Goal: Information Seeking & Learning: Learn about a topic

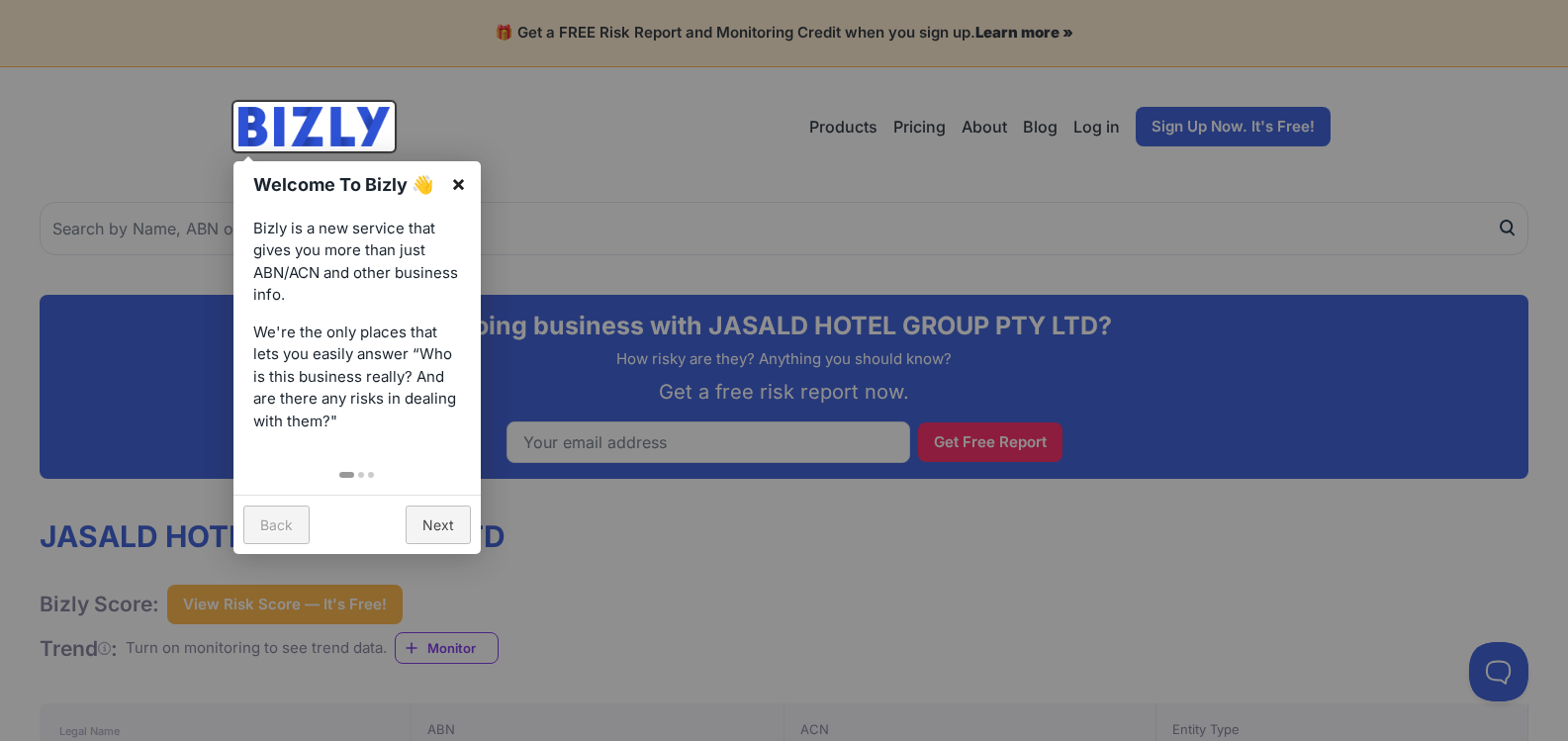
click at [457, 186] on link "×" at bounding box center [458, 183] width 45 height 45
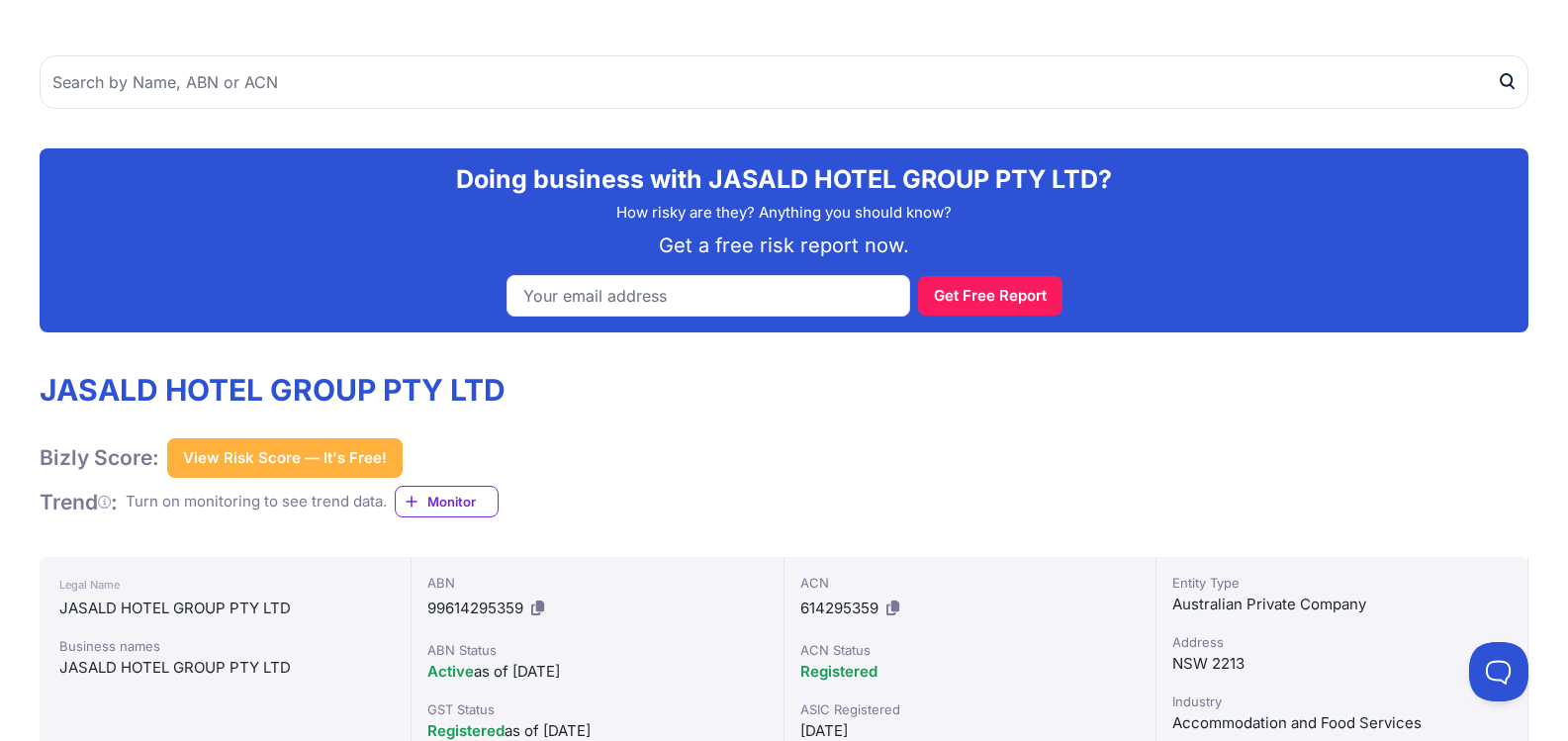
scroll to position [345, 0]
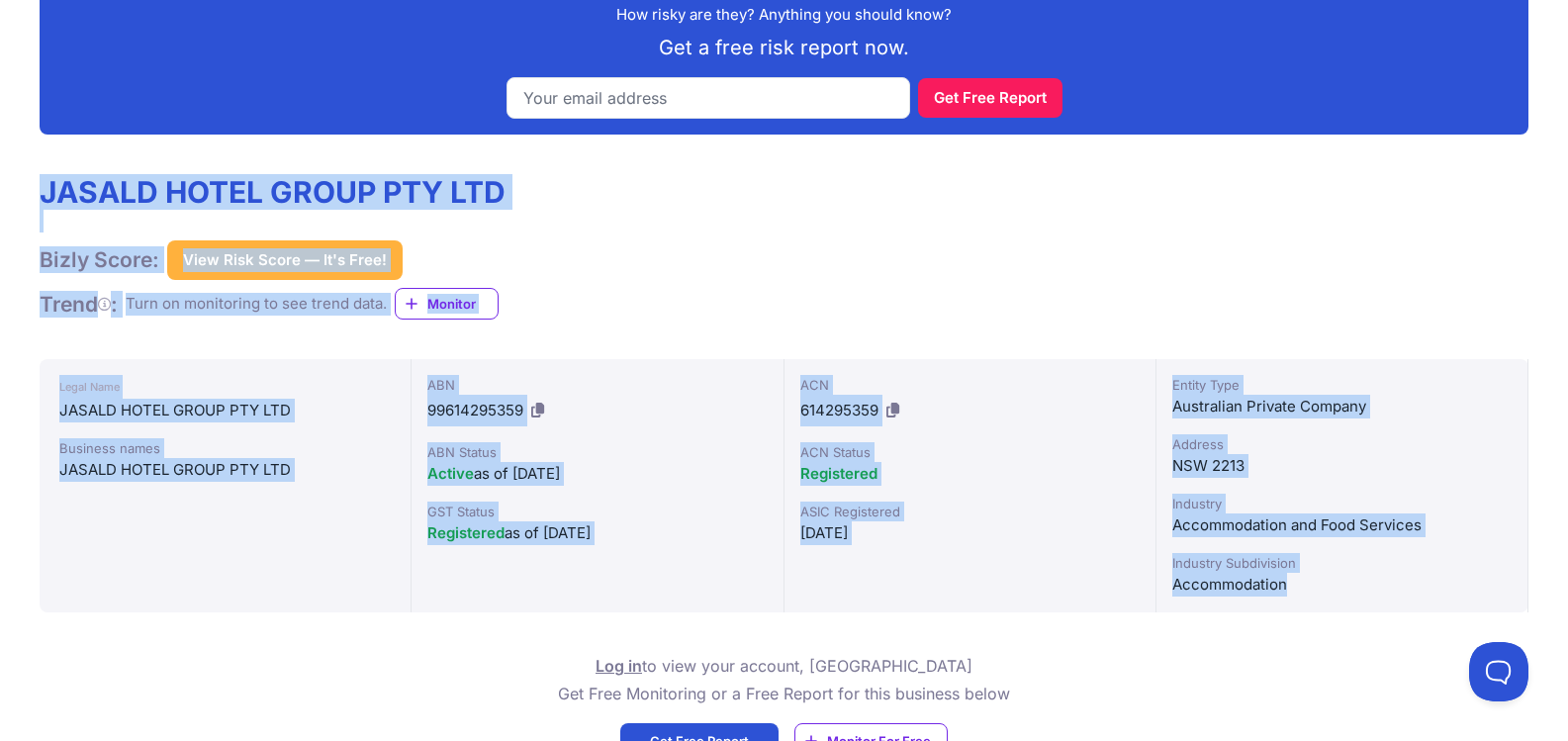
drag, startPoint x: 1310, startPoint y: 612, endPoint x: -2, endPoint y: 199, distance: 1375.5
copy div "JASALD HOTEL GROUP PTY LTD Bizly Score: View Risk Score — It's Free! View Risk …"
